Goal: Transaction & Acquisition: Purchase product/service

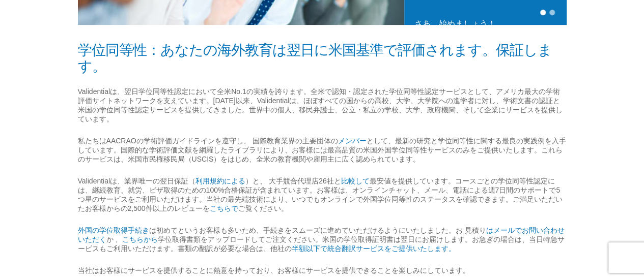
scroll to position [333, 0]
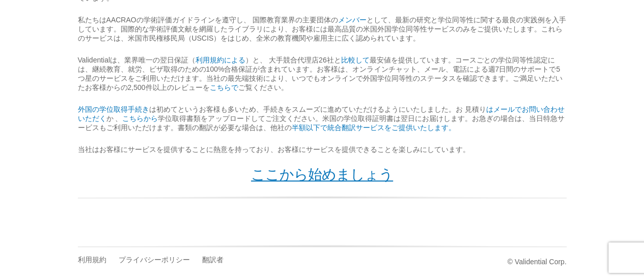
click at [323, 178] on font "ここから始めましょう" at bounding box center [322, 175] width 142 height 16
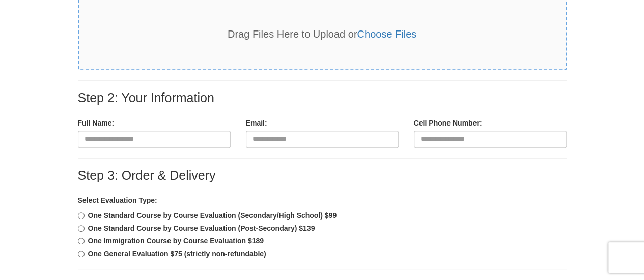
scroll to position [200, 0]
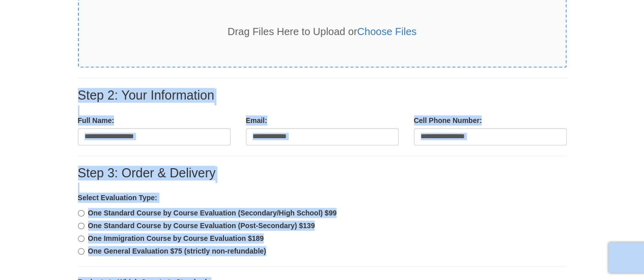
drag, startPoint x: 69, startPoint y: 73, endPoint x: 83, endPoint y: 69, distance: 14.8
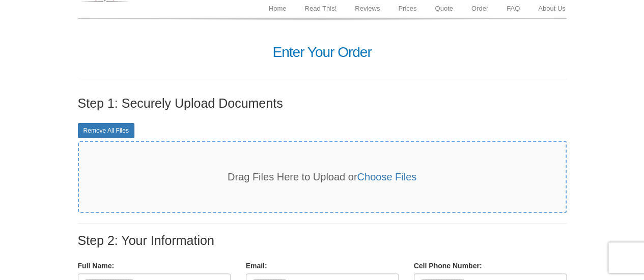
scroll to position [0, 0]
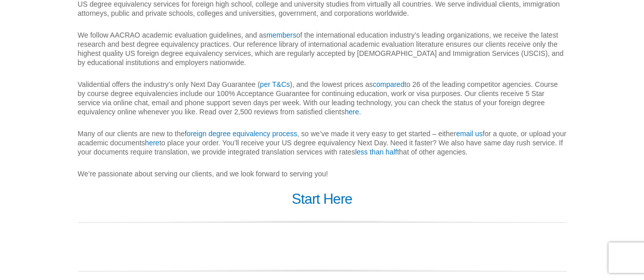
scroll to position [342, 0]
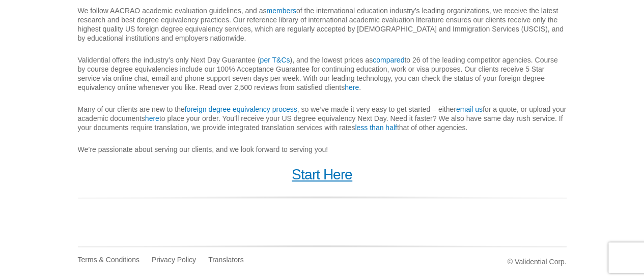
click at [319, 175] on link "Start Here" at bounding box center [322, 175] width 61 height 16
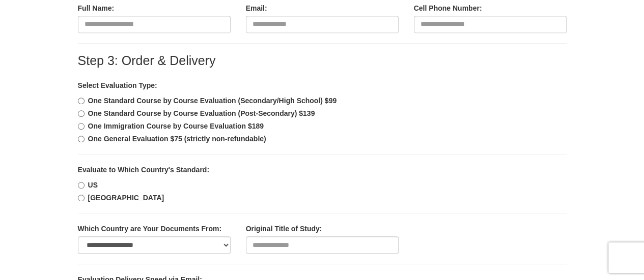
scroll to position [313, 0]
drag, startPoint x: 324, startPoint y: 106, endPoint x: 74, endPoint y: 112, distance: 249.4
copy b "One Standard Course by Course Evaluation (Post-Secondary) $139"
click at [288, 133] on div "One General Evaluation $75 (strictly non-refundable)" at bounding box center [322, 138] width 488 height 10
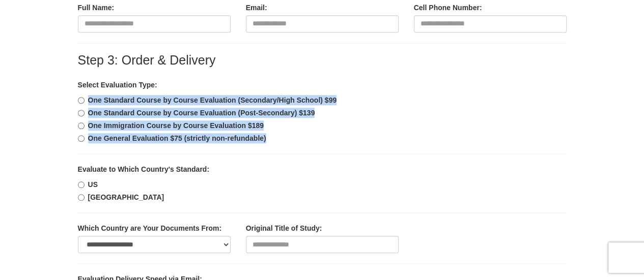
drag, startPoint x: 86, startPoint y: 93, endPoint x: 219, endPoint y: 148, distance: 143.9
click at [315, 121] on div "One Immigration Course by Course Evaluation $189" at bounding box center [322, 126] width 488 height 10
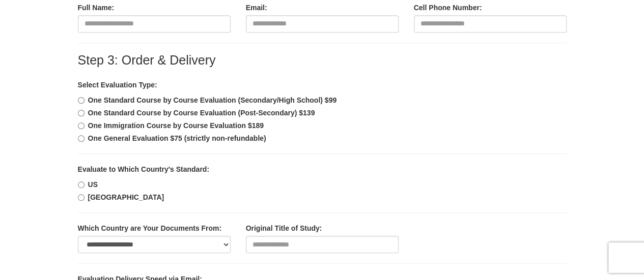
click at [315, 121] on div "One Immigration Course by Course Evaluation $189" at bounding box center [322, 126] width 488 height 10
